Goal: Information Seeking & Learning: Learn about a topic

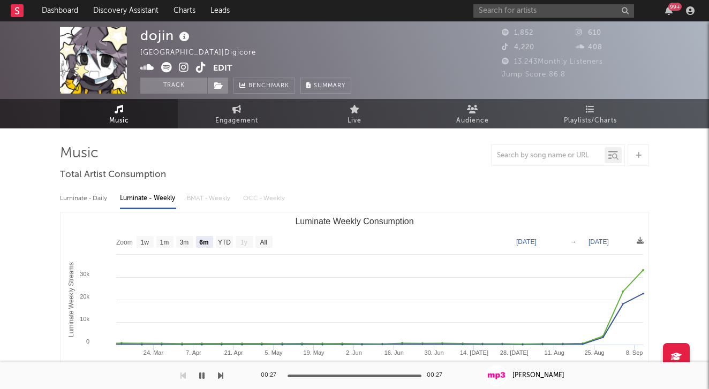
select select "6m"
click at [205, 84] on button "Track" at bounding box center [173, 86] width 67 height 16
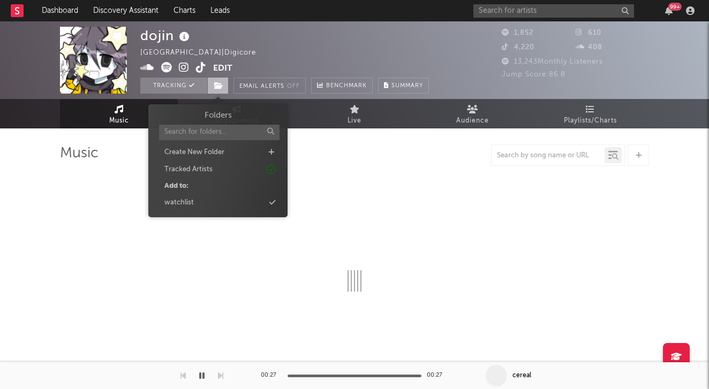
click at [221, 90] on span at bounding box center [217, 86] width 21 height 16
click at [233, 204] on div "watchlist" at bounding box center [217, 203] width 123 height 14
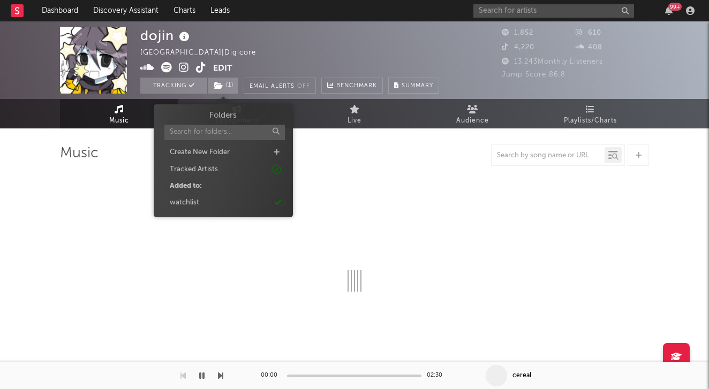
select select "1w"
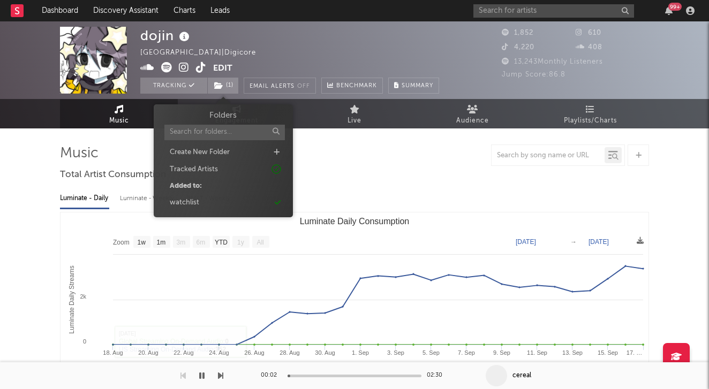
click at [203, 369] on button "button" at bounding box center [201, 375] width 11 height 27
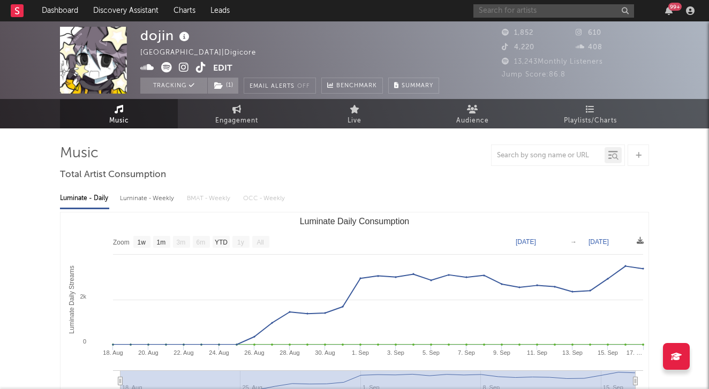
click at [539, 16] on input "text" at bounding box center [553, 10] width 161 height 13
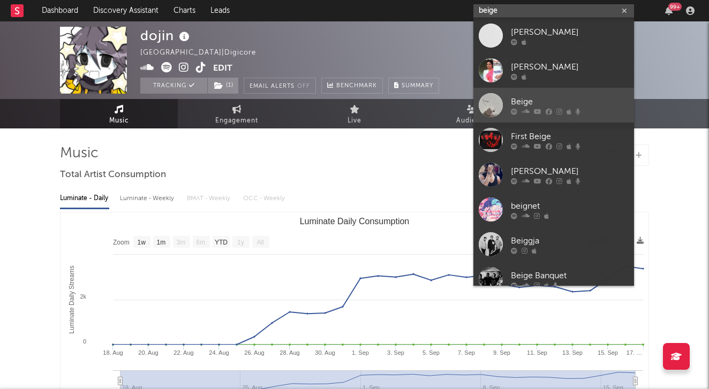
type input "beige"
click at [533, 108] on div at bounding box center [570, 111] width 118 height 6
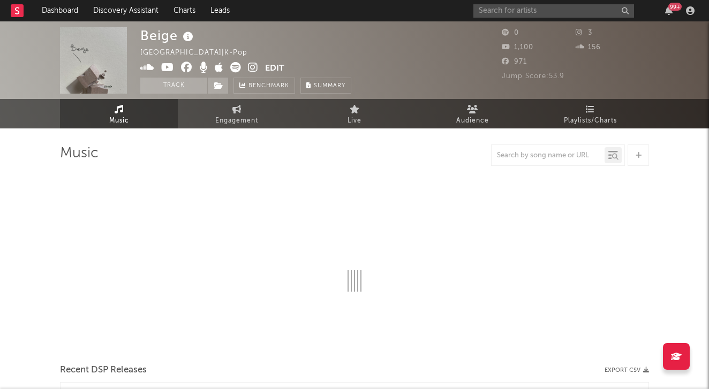
select select "1w"
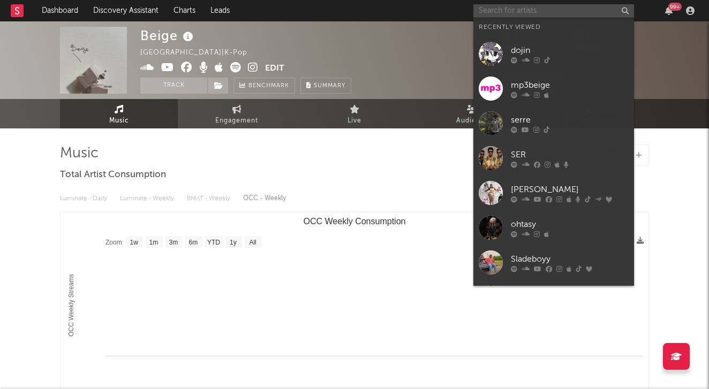
click at [500, 17] on input "text" at bounding box center [553, 10] width 161 height 13
paste input "[URL][DOMAIN_NAME]"
type input "[URL][DOMAIN_NAME]"
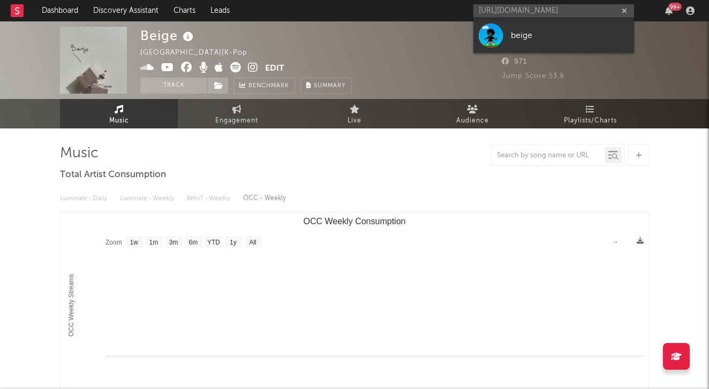
click at [532, 24] on link "beige" at bounding box center [553, 35] width 161 height 35
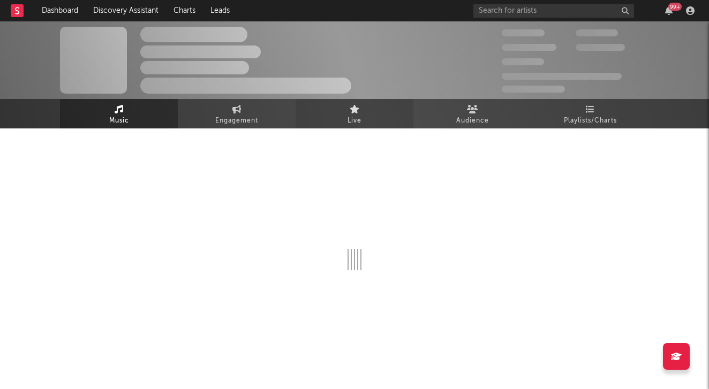
select select "1w"
